Goal: Task Accomplishment & Management: Use online tool/utility

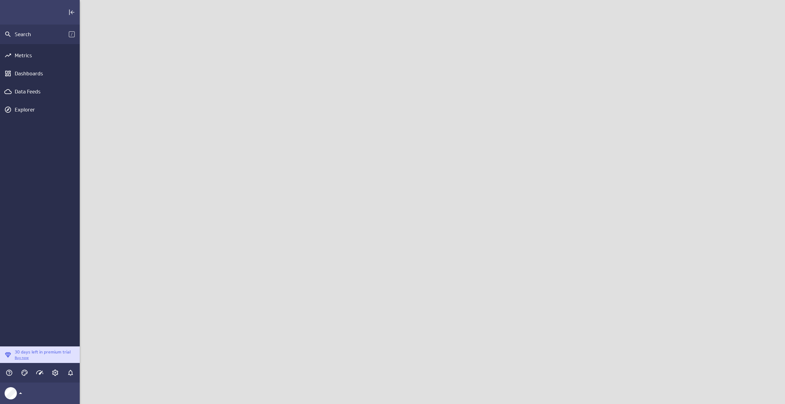
scroll to position [414, 714]
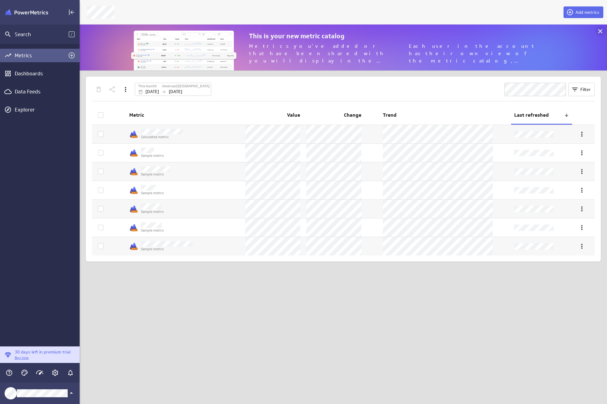
click at [598, 29] on icon at bounding box center [600, 31] width 7 height 7
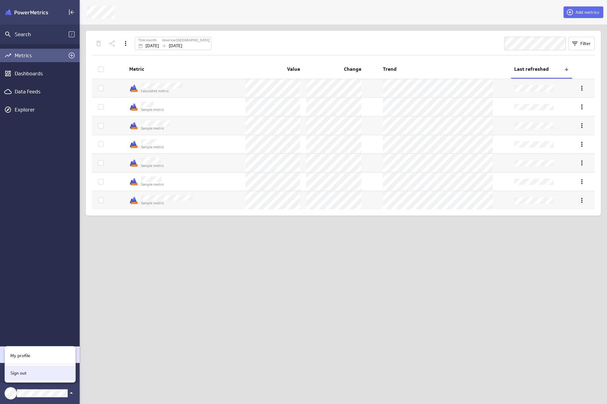
click at [30, 374] on div "Sign out" at bounding box center [39, 373] width 63 height 6
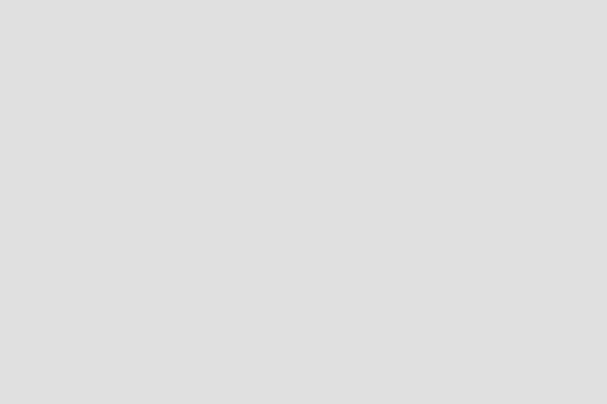
scroll to position [414, 617]
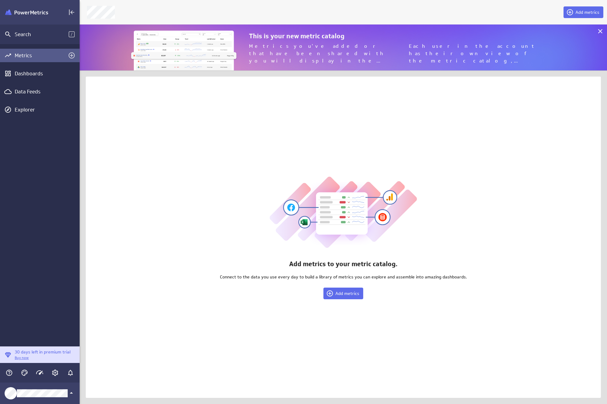
scroll to position [414, 537]
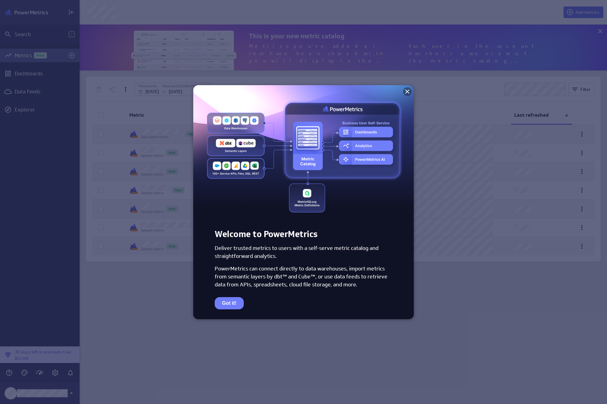
click at [409, 91] on icon at bounding box center [407, 91] width 7 height 7
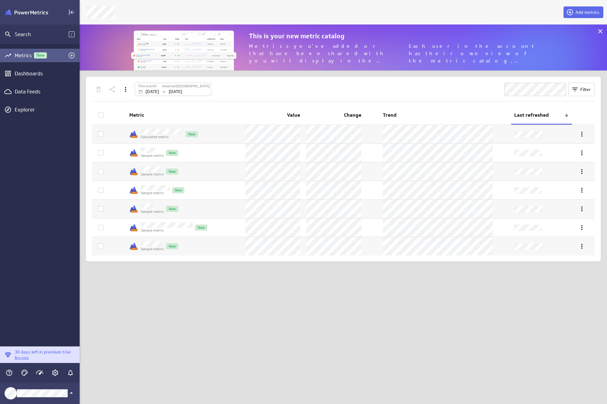
click at [32, 117] on div "Metrics New Dashboards Data Feeds Explorer" at bounding box center [40, 195] width 80 height 302
click at [32, 111] on div "Explorer" at bounding box center [46, 109] width 63 height 7
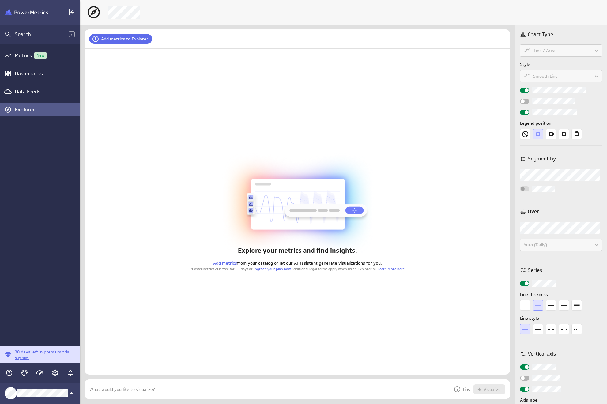
scroll to position [29, 435]
click at [126, 42] on button "Add metrics to Explorer" at bounding box center [120, 39] width 63 height 10
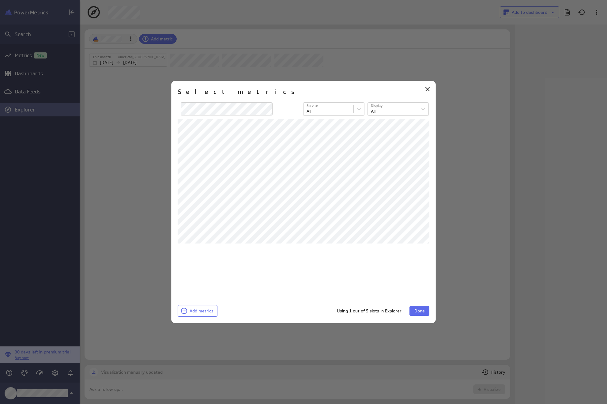
scroll to position [23, 428]
click at [426, 310] on button "Done" at bounding box center [420, 311] width 20 height 10
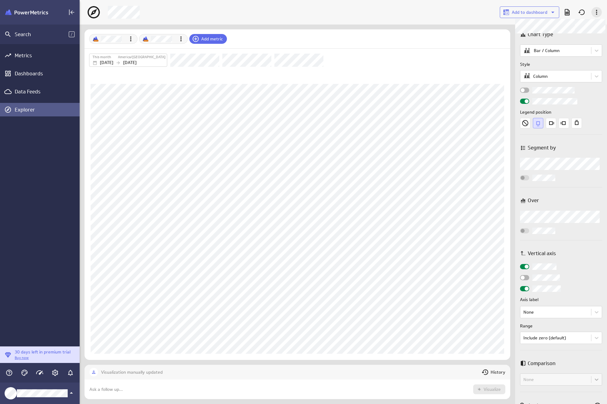
click at [596, 12] on icon at bounding box center [596, 12] width 1 height 5
click at [448, 16] on div at bounding box center [303, 202] width 607 height 404
click at [31, 54] on div "Metrics" at bounding box center [40, 55] width 50 height 7
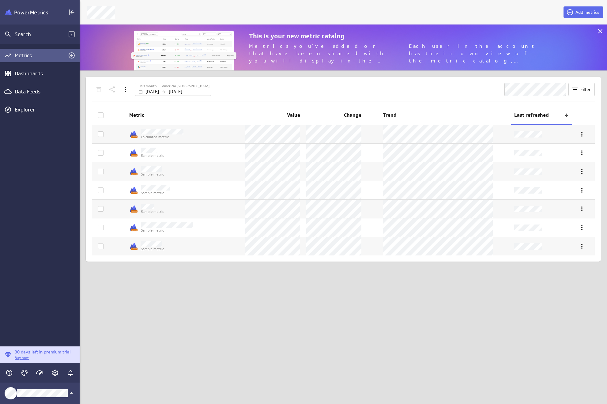
scroll to position [55, 537]
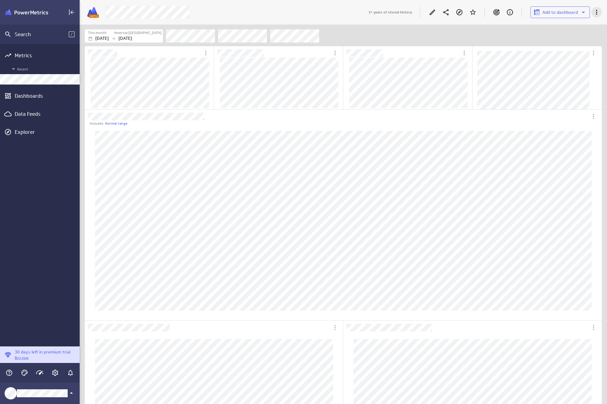
click at [596, 11] on icon "More actions" at bounding box center [596, 12] width 7 height 7
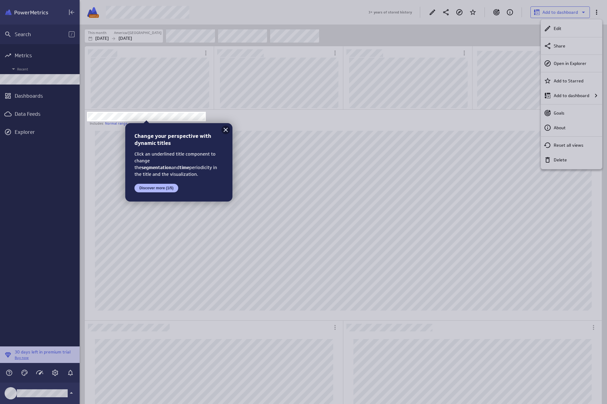
click at [228, 128] on icon at bounding box center [225, 129] width 7 height 7
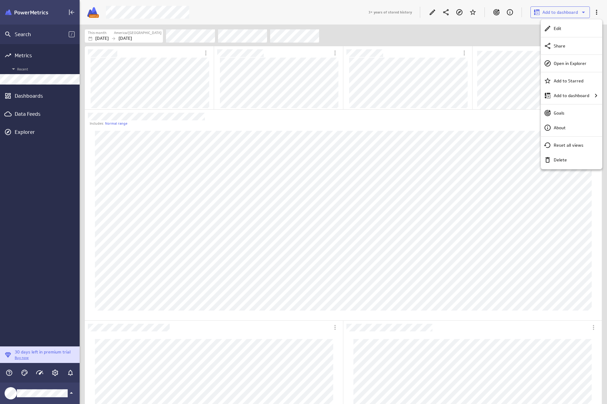
click at [482, 40] on div at bounding box center [303, 202] width 607 height 404
click at [362, 25] on div "This month [GEOGRAPHIC_DATA]/[GEOGRAPHIC_DATA] [DATE] [DATE]" at bounding box center [344, 35] width 528 height 21
click at [593, 116] on icon "More actions" at bounding box center [593, 116] width 7 height 7
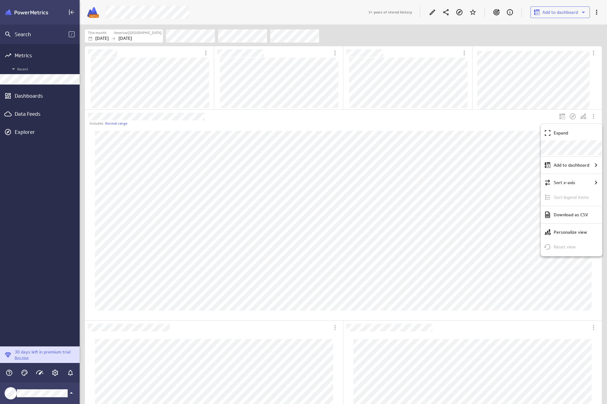
click at [29, 94] on div at bounding box center [303, 202] width 607 height 404
click at [29, 96] on div "Dashboards" at bounding box center [40, 96] width 50 height 7
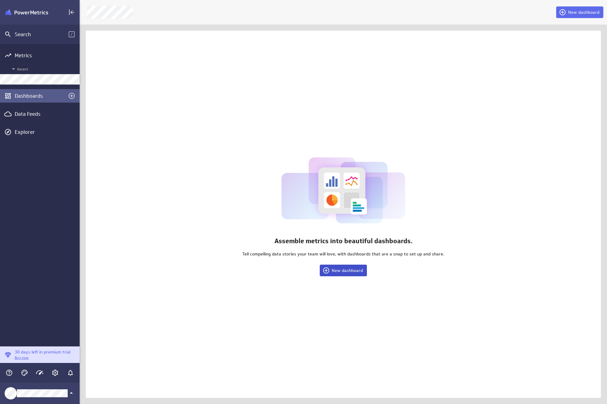
click at [336, 270] on span "New dashboard" at bounding box center [347, 271] width 31 height 6
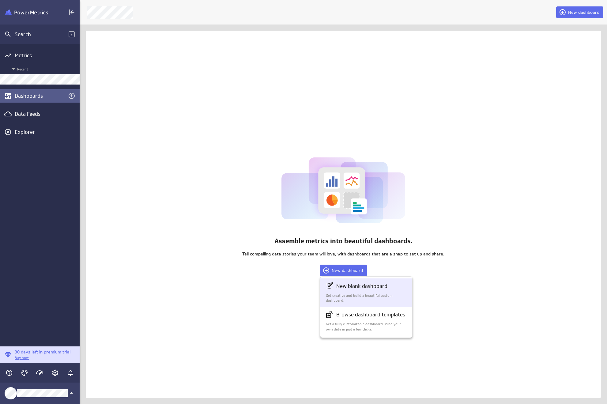
click at [358, 281] on div "New blank dashboard Get creative and build a beautiful custom dashboard." at bounding box center [367, 293] width 92 height 29
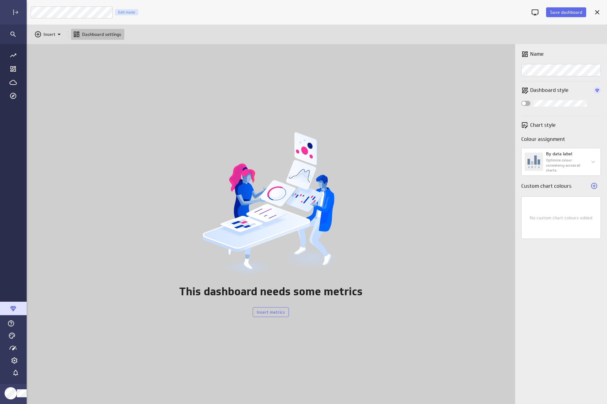
scroll to position [3, 3]
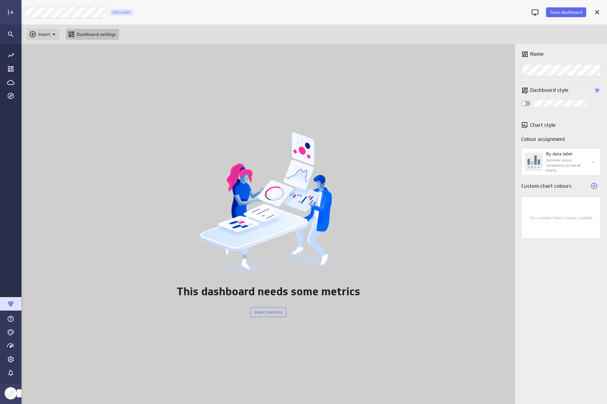
click at [45, 37] on p "Insert" at bounding box center [44, 34] width 12 height 6
click at [44, 49] on p "Metrics" at bounding box center [47, 49] width 15 height 6
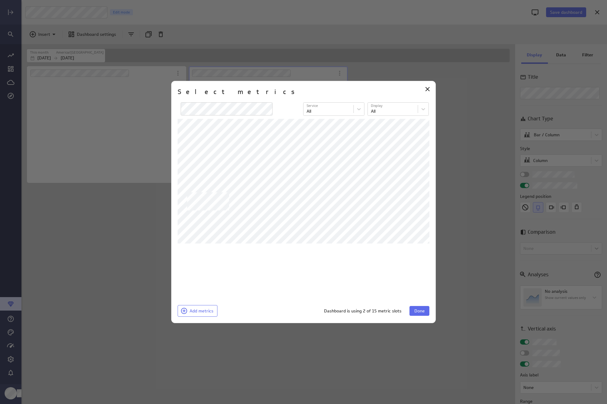
scroll to position [349, 495]
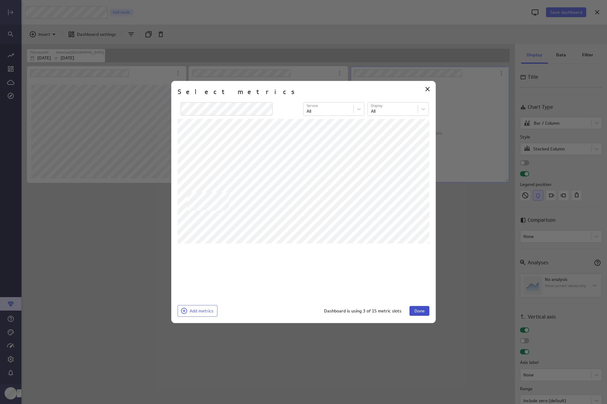
click at [415, 310] on span "Done" at bounding box center [420, 311] width 10 height 6
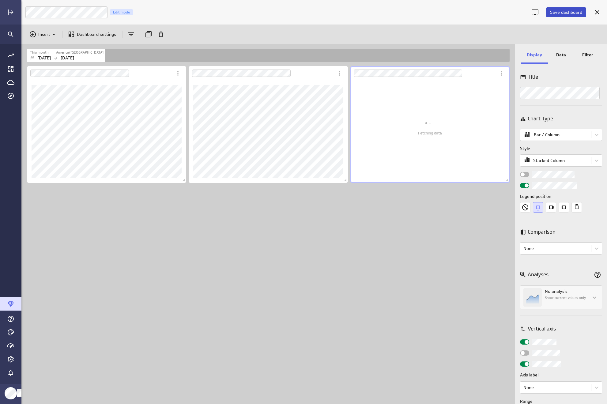
click at [560, 11] on span "Save dashboard" at bounding box center [566, 13] width 32 height 6
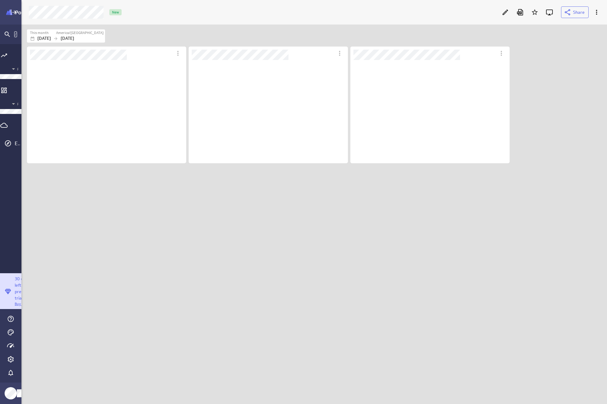
scroll to position [117, 178]
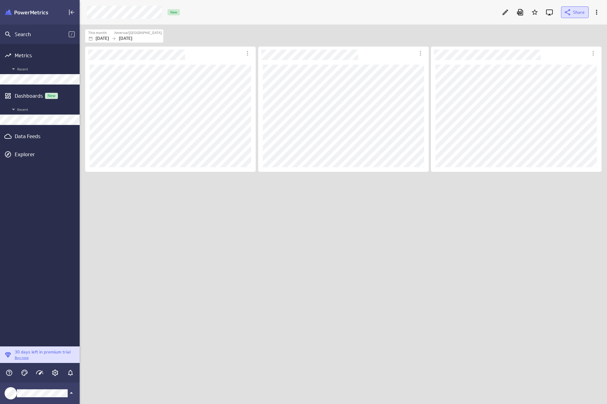
click at [566, 13] on icon at bounding box center [567, 12] width 7 height 7
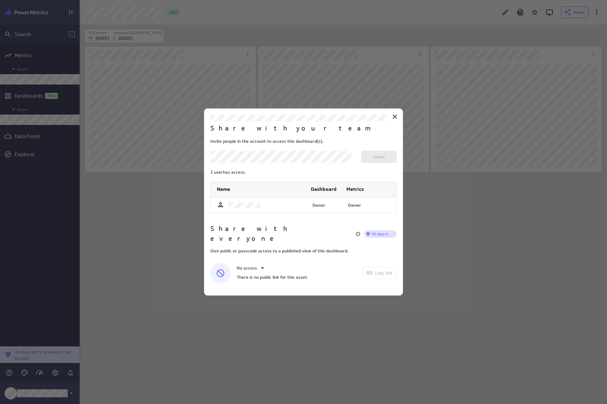
click at [472, 44] on div at bounding box center [303, 202] width 607 height 404
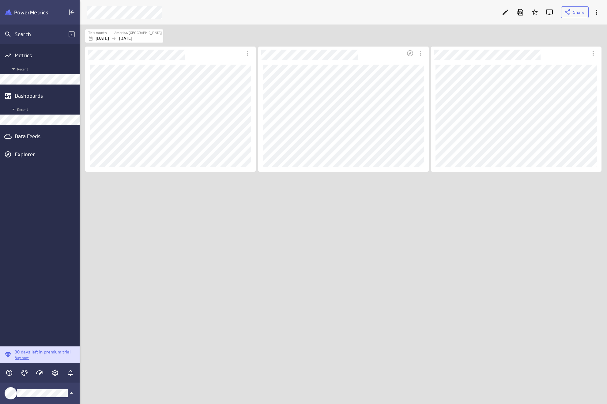
click at [340, 188] on div "Dashboard content with 3 widgets" at bounding box center [345, 224] width 522 height 359
click at [29, 135] on div "Data Feeds" at bounding box center [40, 136] width 50 height 7
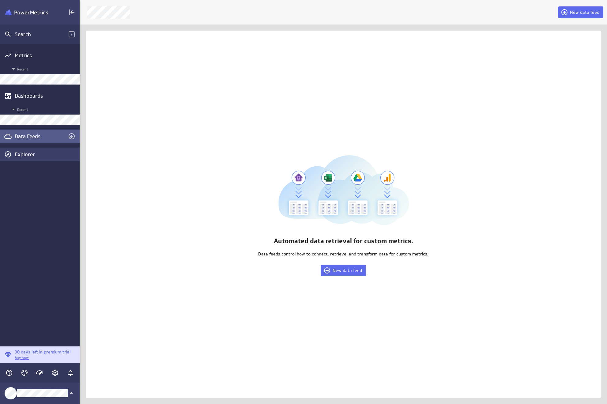
click at [29, 149] on div "Explorer" at bounding box center [40, 154] width 80 height 13
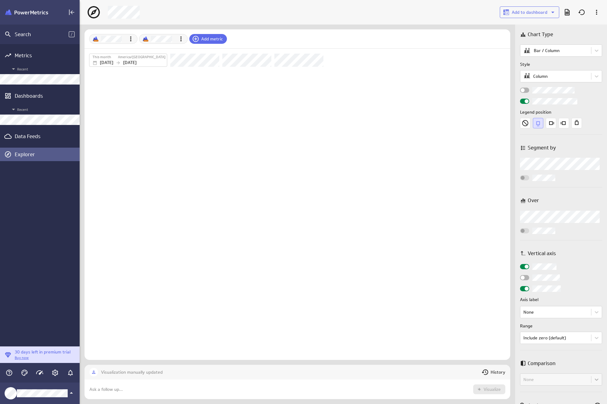
scroll to position [44, 435]
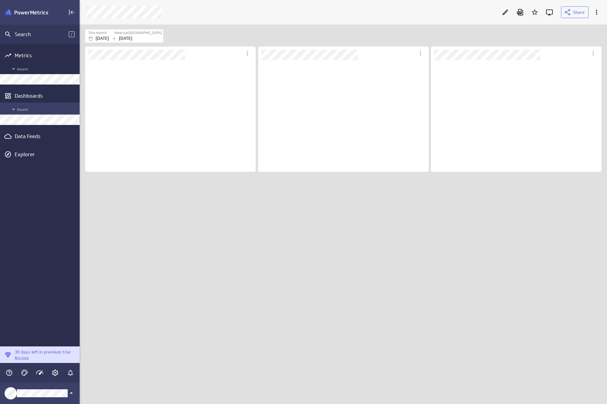
scroll to position [368, 529]
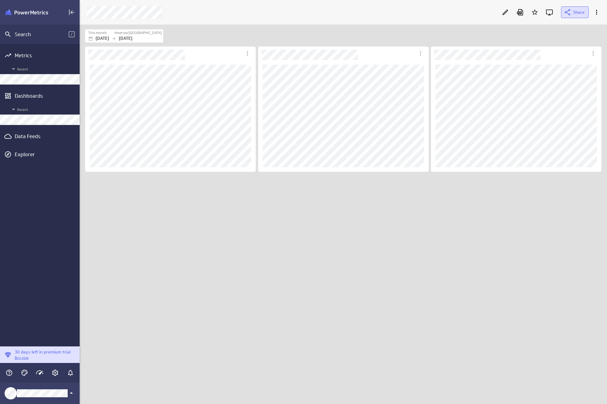
click at [573, 14] on span at bounding box center [568, 12] width 9 height 7
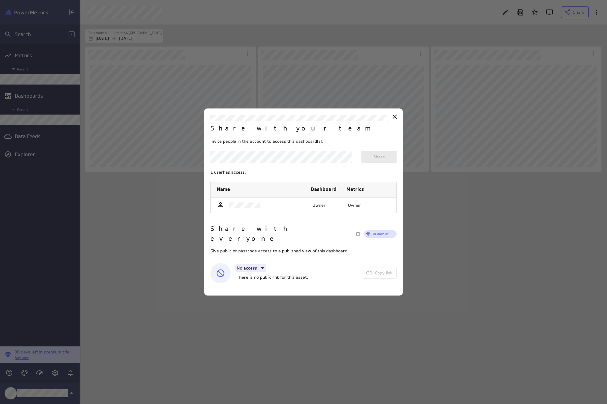
click at [254, 265] on div "No access" at bounding box center [250, 267] width 31 height 7
click at [260, 288] on p "Public access" at bounding box center [256, 291] width 26 height 6
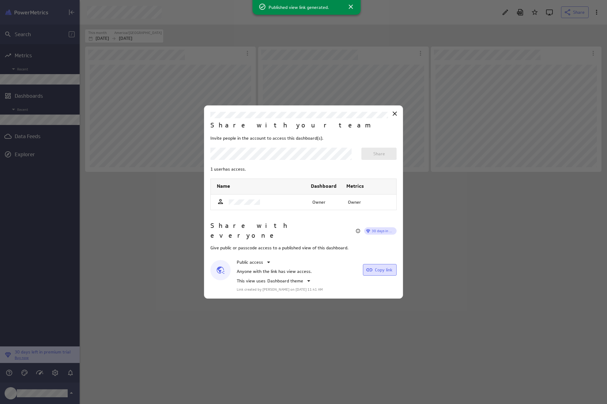
click at [379, 267] on span "Copy link" at bounding box center [383, 270] width 17 height 6
click at [392, 117] on icon "Close" at bounding box center [394, 113] width 7 height 7
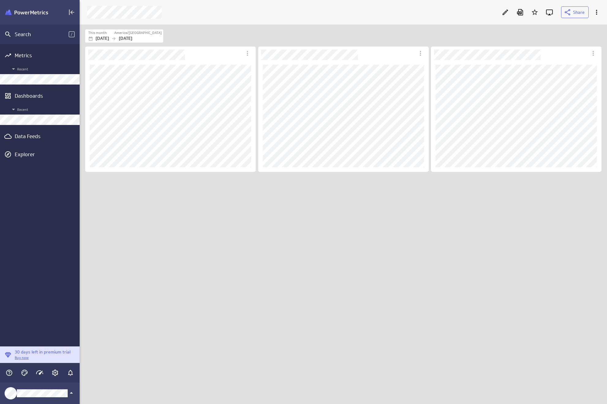
click at [226, 247] on div "Dashboard content with 3 widgets" at bounding box center [345, 224] width 522 height 359
click at [59, 93] on div "Dashboards" at bounding box center [40, 96] width 50 height 7
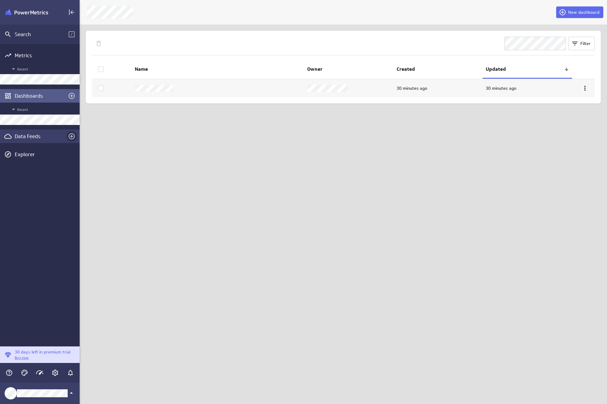
click at [70, 135] on icon "Create a data feed" at bounding box center [71, 136] width 7 height 7
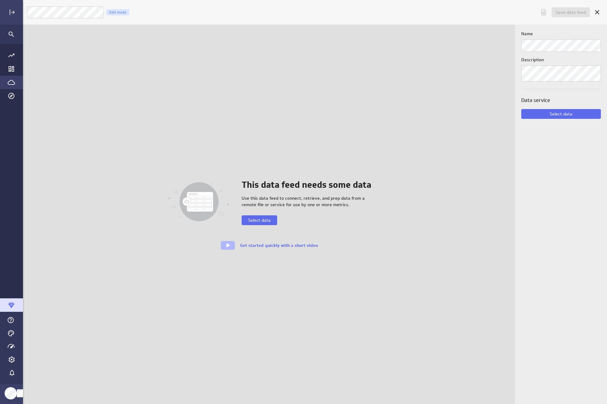
scroll to position [414, 595]
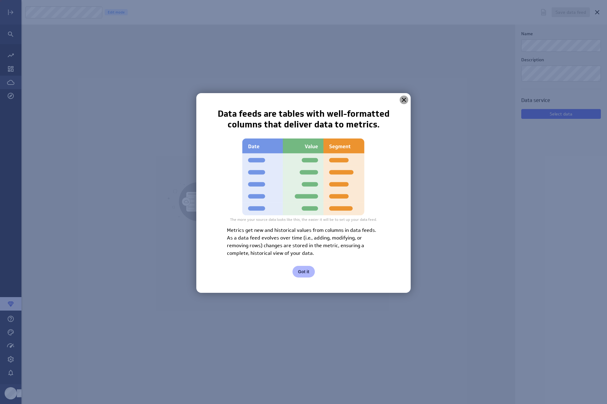
click at [401, 101] on icon at bounding box center [404, 99] width 7 height 7
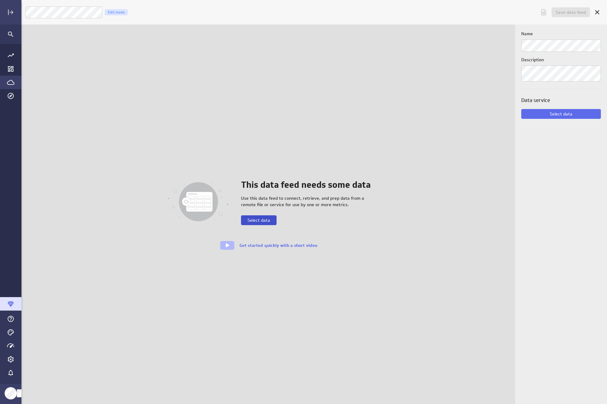
click at [266, 220] on span "Select data" at bounding box center [259, 221] width 23 height 6
